Goal: Check status

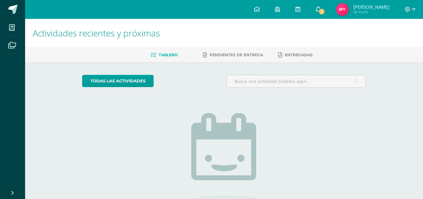
click at [320, 8] on link "1" at bounding box center [319, 9] width 20 height 19
click at [401, 64] on div "Actividades recientes y próximas Tablero Pendientes de entrega Entregadas todas…" at bounding box center [224, 137] width 398 height 237
click at [342, 10] on img at bounding box center [342, 9] width 13 height 13
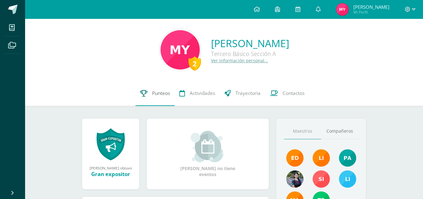
click at [145, 94] on icon at bounding box center [143, 93] width 7 height 7
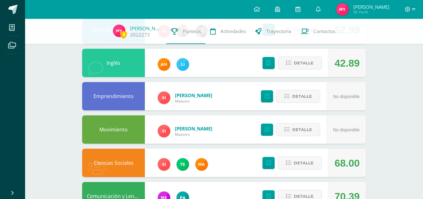
scroll to position [240, 0]
